Goal: Task Accomplishment & Management: Manage account settings

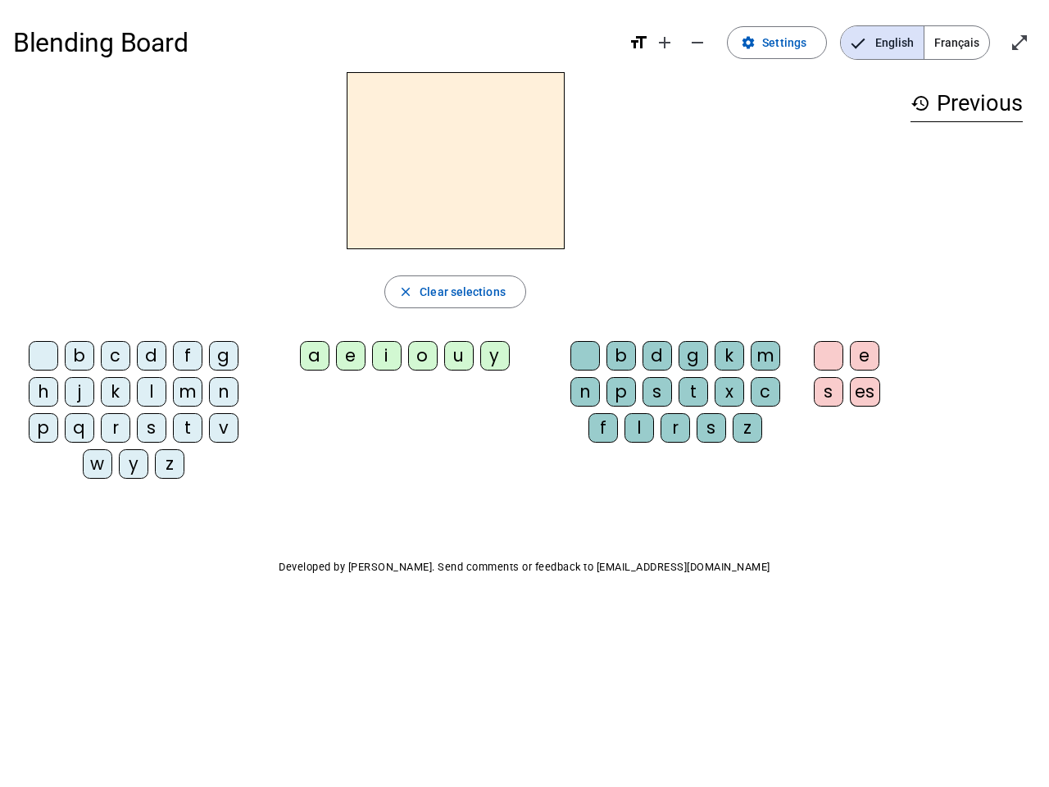
click at [666, 43] on mat-icon "add" at bounding box center [665, 43] width 20 height 20
click at [698, 43] on div "Blending Board format_size add remove settings Settings English Français open_i…" at bounding box center [524, 42] width 1023 height 59
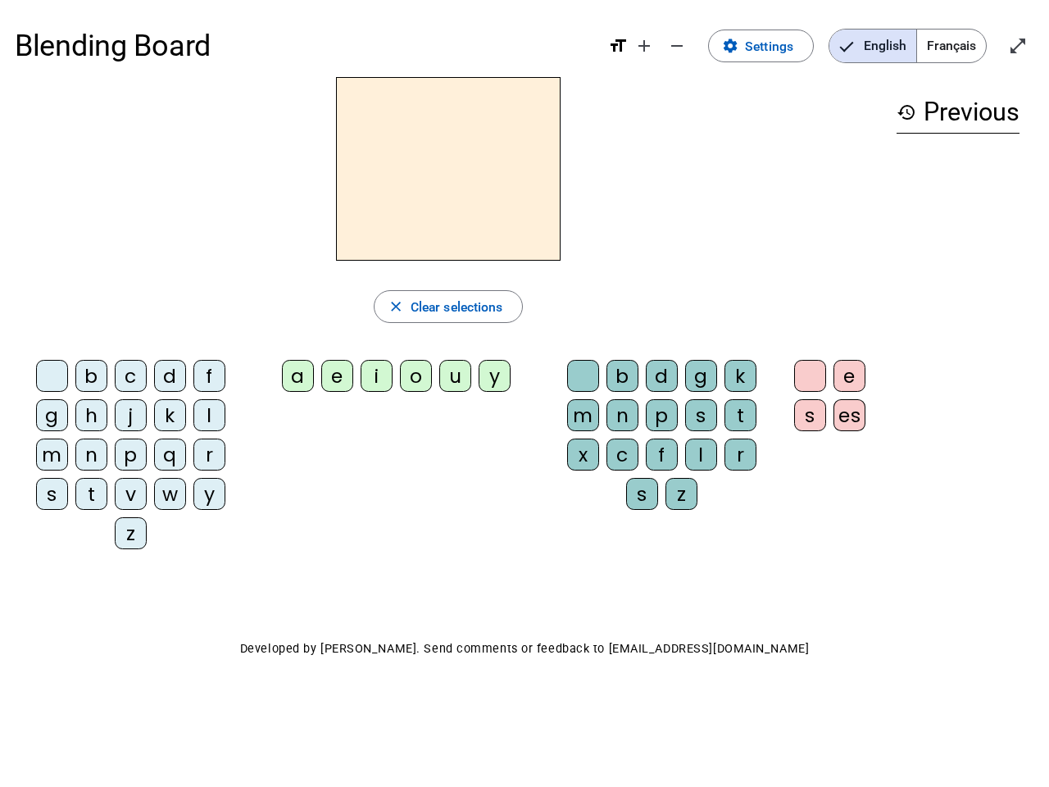
click at [778, 43] on span "Settings" at bounding box center [769, 46] width 48 height 22
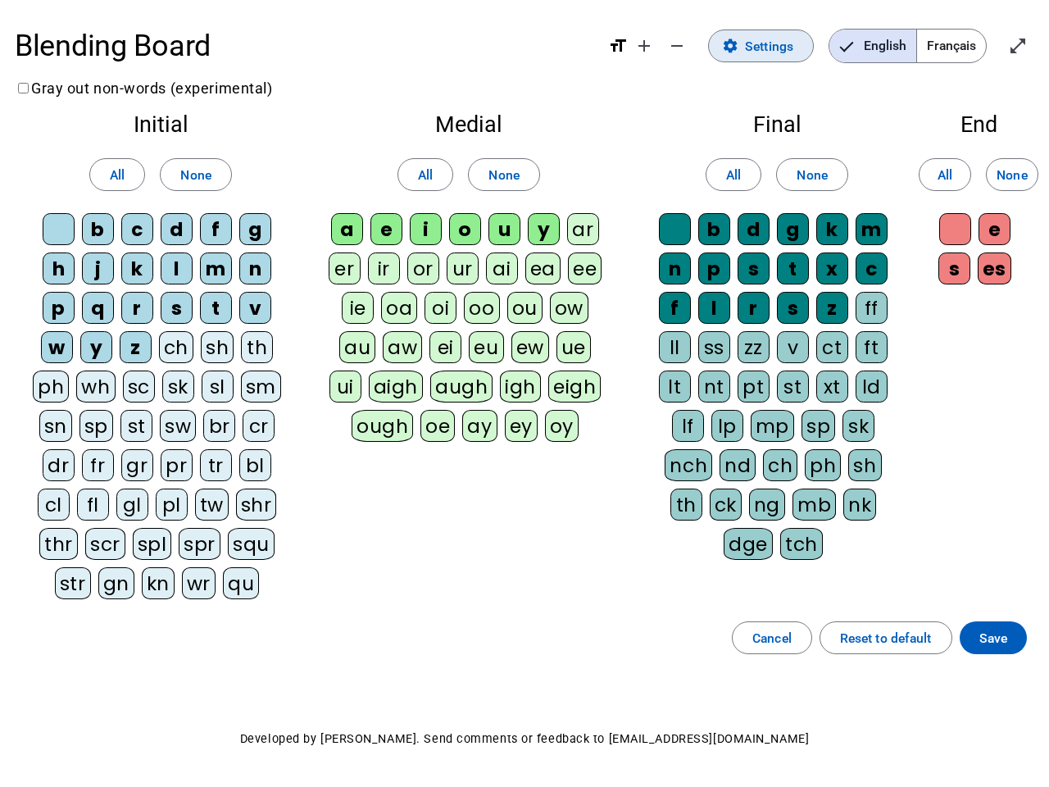
click at [882, 43] on span "English" at bounding box center [872, 46] width 87 height 33
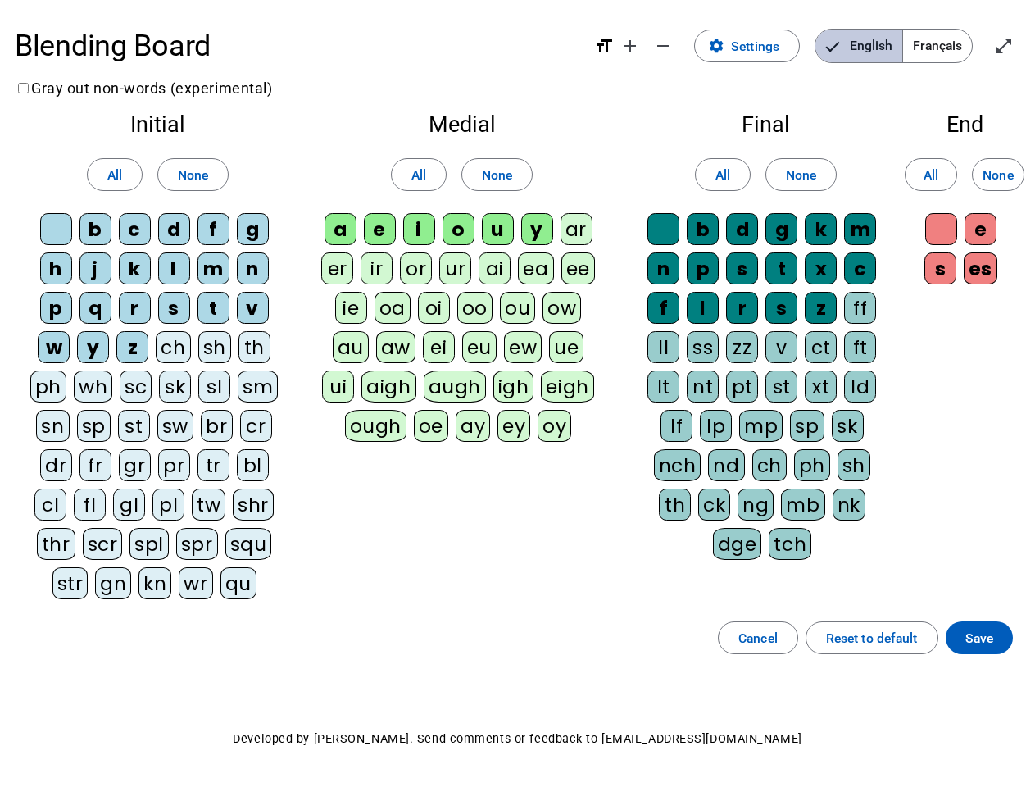
click at [882, 43] on span "English" at bounding box center [859, 46] width 87 height 33
click at [957, 43] on span "Français" at bounding box center [937, 46] width 69 height 33
click at [957, 43] on span "Français" at bounding box center [925, 46] width 93 height 33
click at [1020, 43] on span "Enter full screen" at bounding box center [1003, 45] width 39 height 39
click at [455, 292] on letter-bubble "oi" at bounding box center [437, 311] width 39 height 39
